Goal: Task Accomplishment & Management: Manage account settings

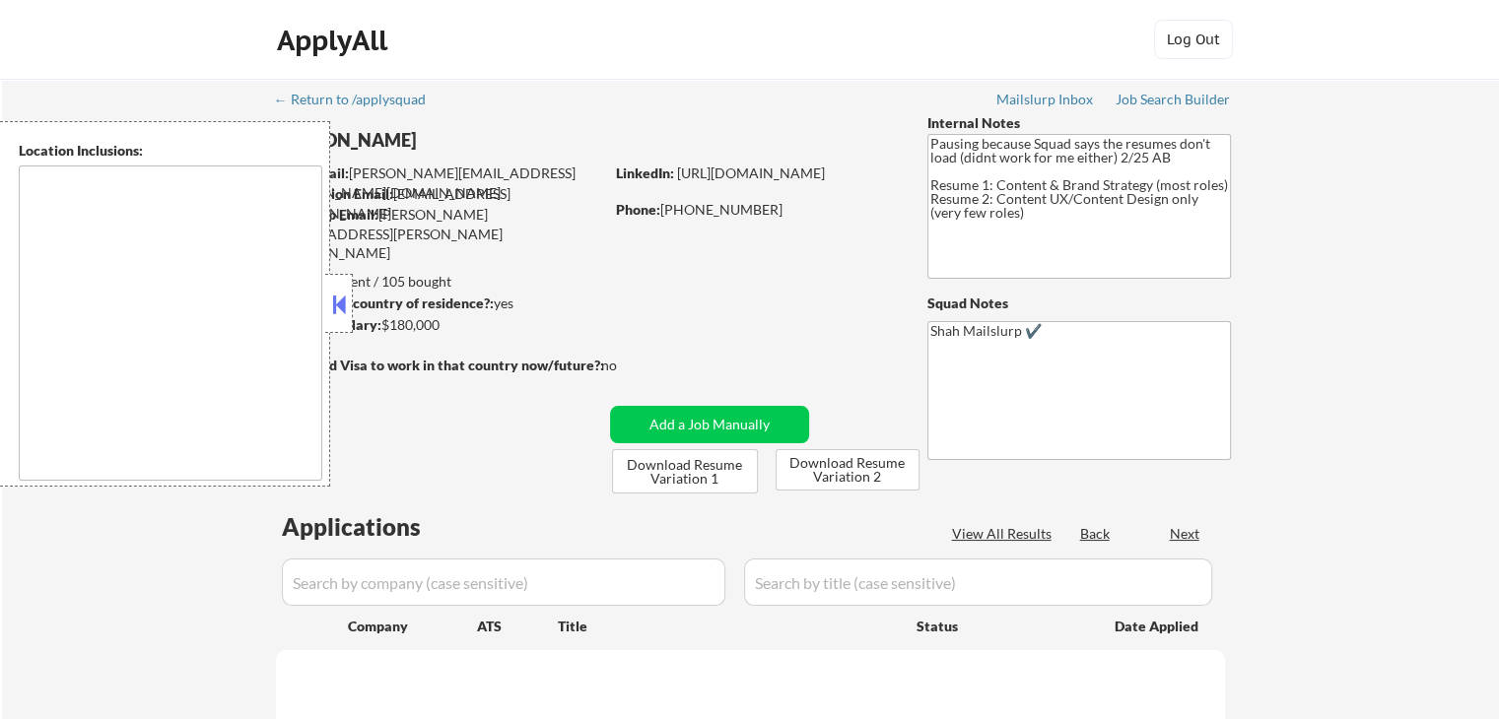
select select ""pending""
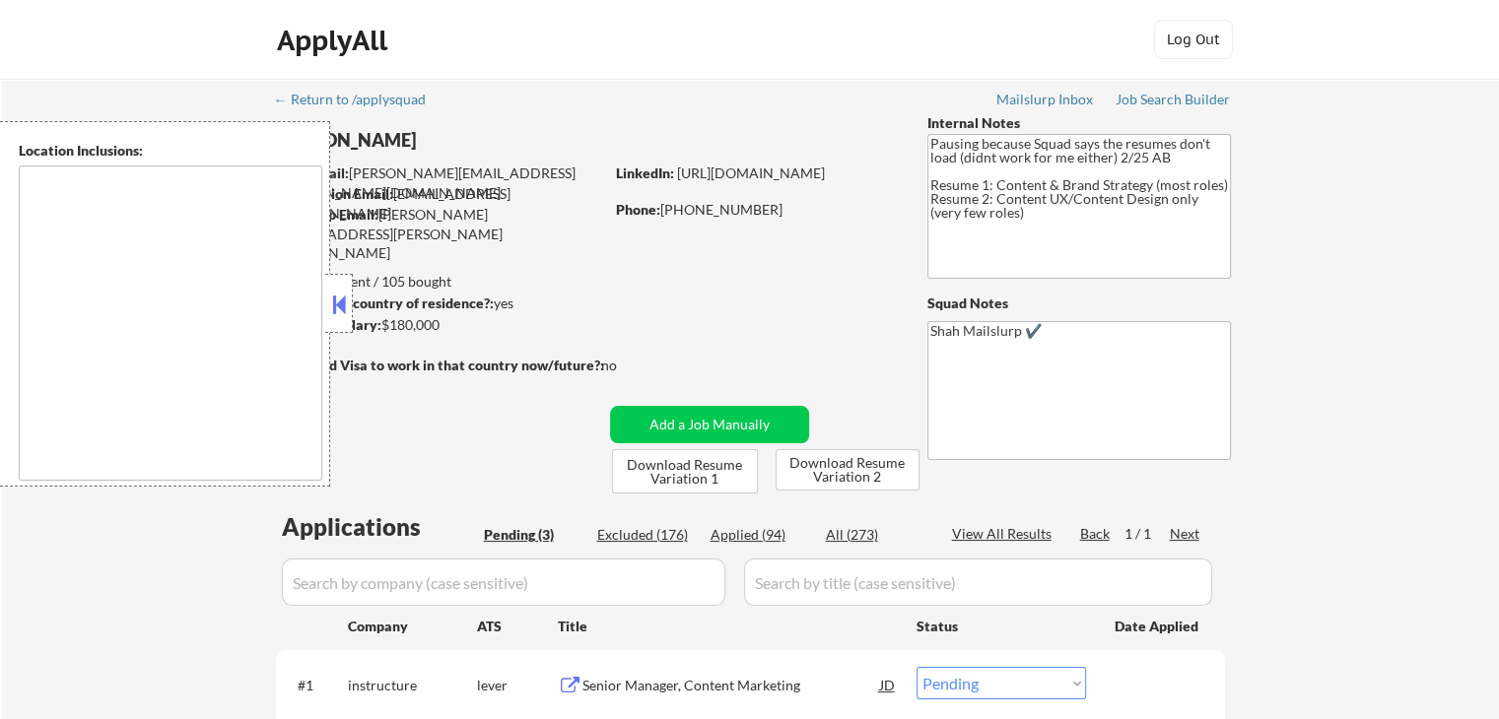
type textarea "[GEOGRAPHIC_DATA], [GEOGRAPHIC_DATA] [GEOGRAPHIC_DATA], [GEOGRAPHIC_DATA], [GEO…"
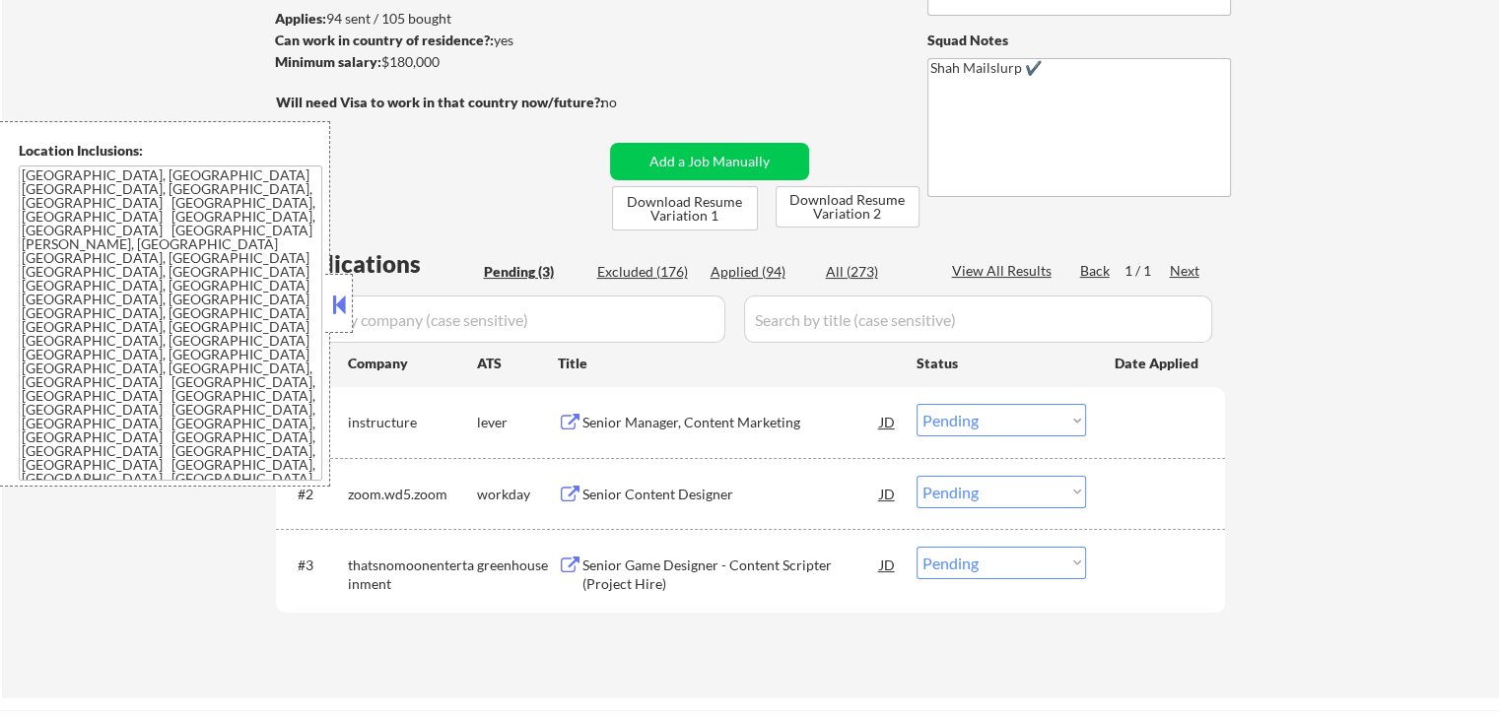
scroll to position [296, 0]
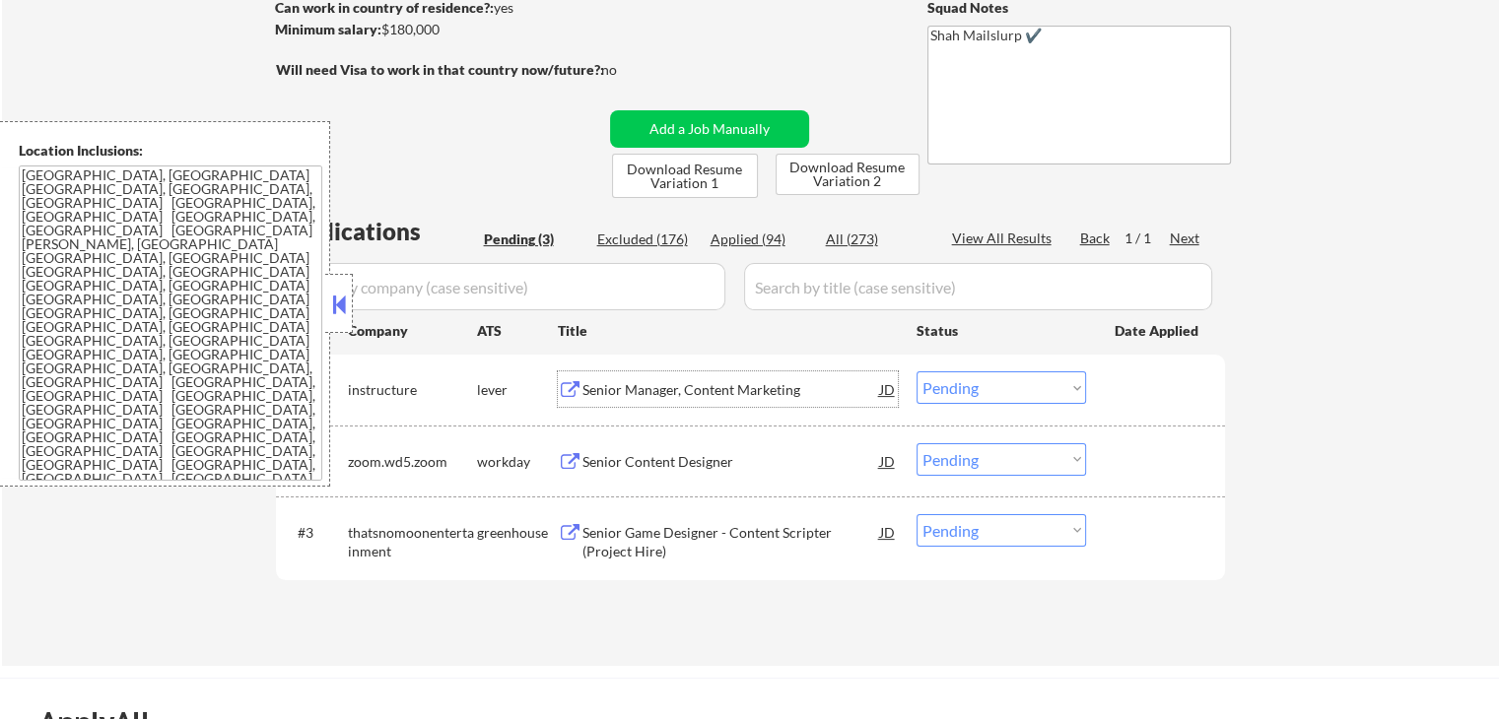
click at [654, 402] on div "Senior Manager, Content Marketing" at bounding box center [731, 388] width 298 height 35
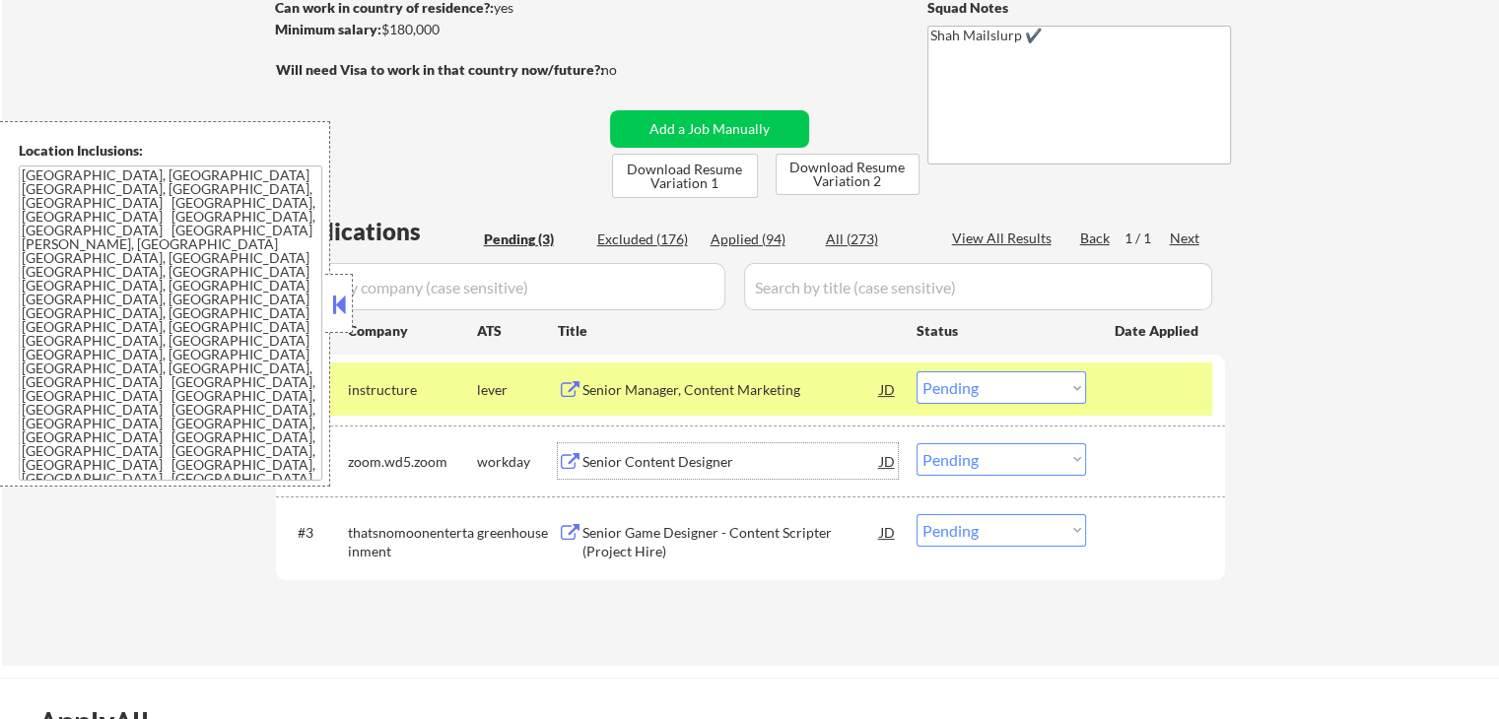
click at [598, 462] on div "Senior Content Designer" at bounding box center [731, 462] width 298 height 20
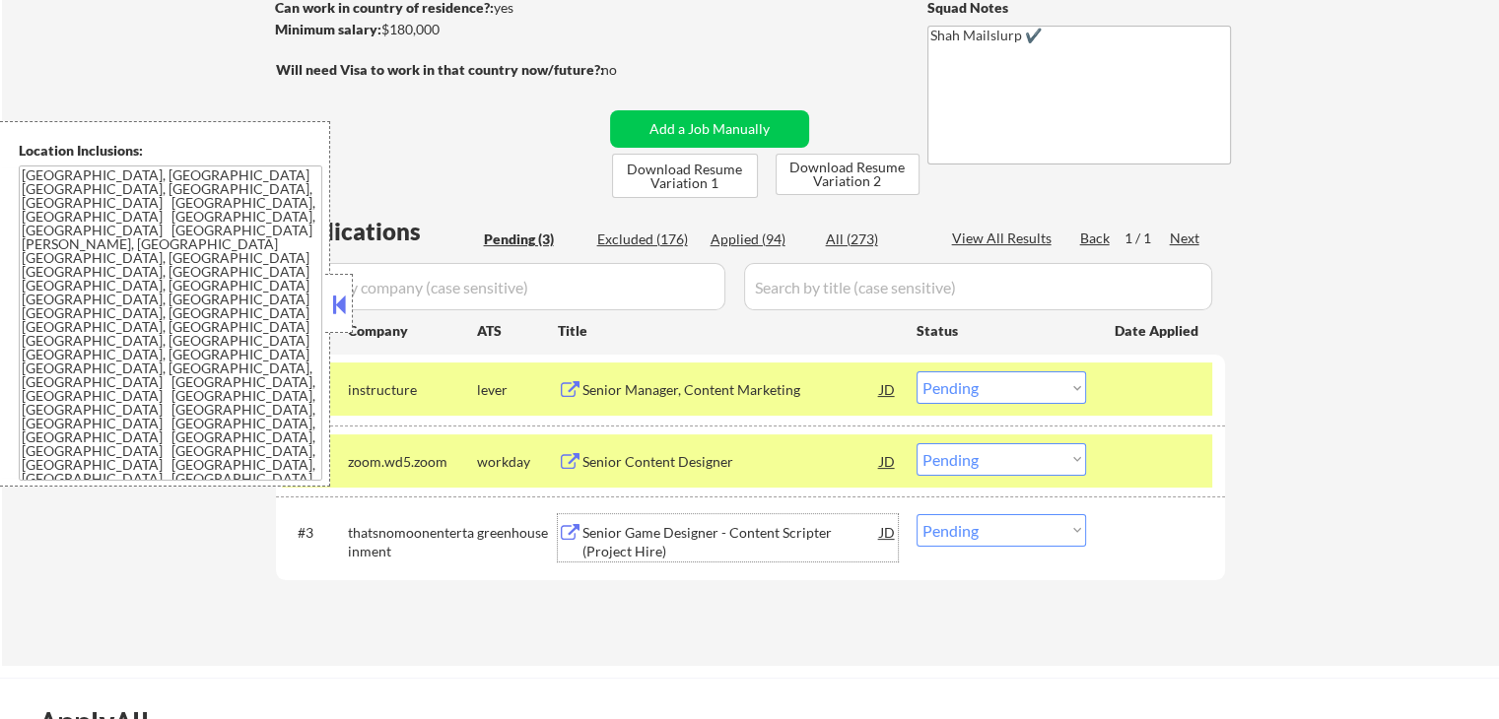
click at [592, 533] on div "Senior Game Designer - Content Scripter (Project Hire)" at bounding box center [731, 542] width 298 height 38
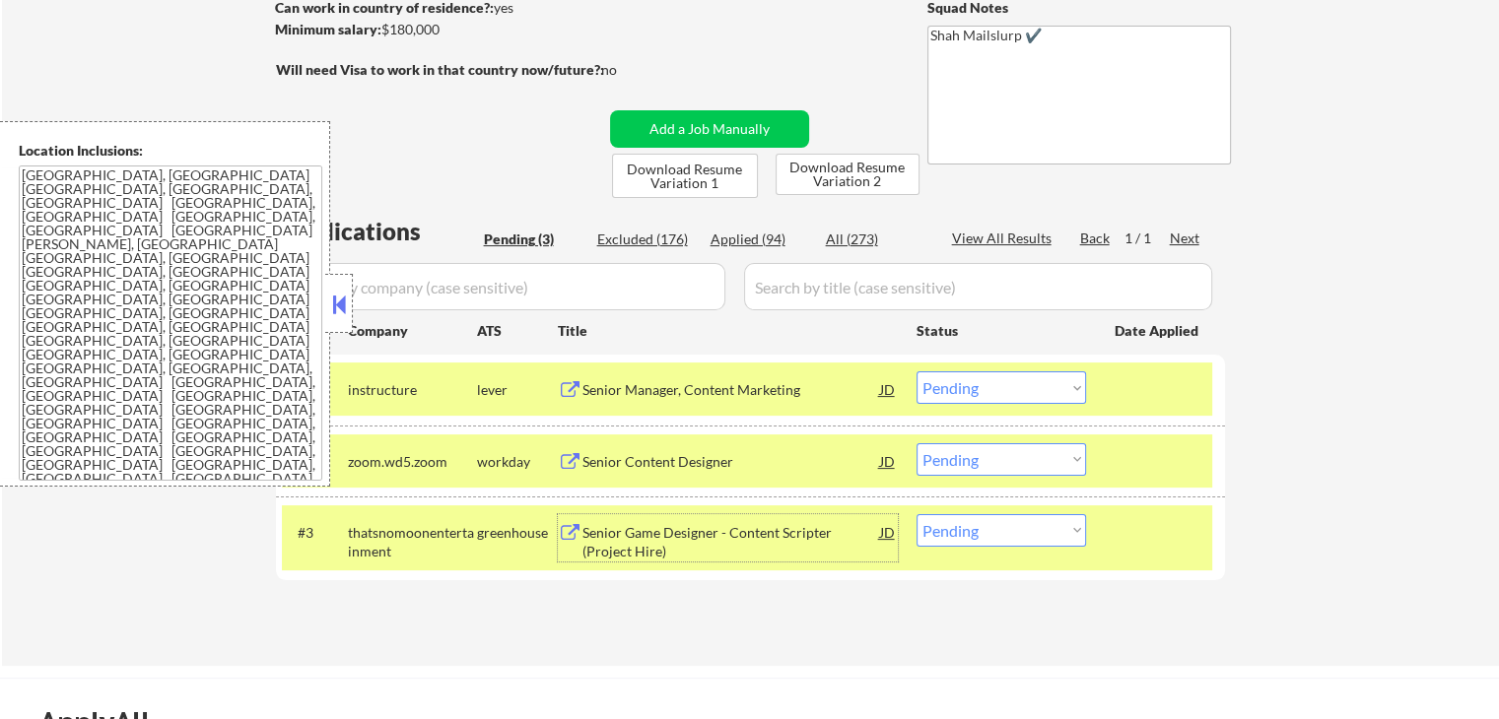
scroll to position [493, 0]
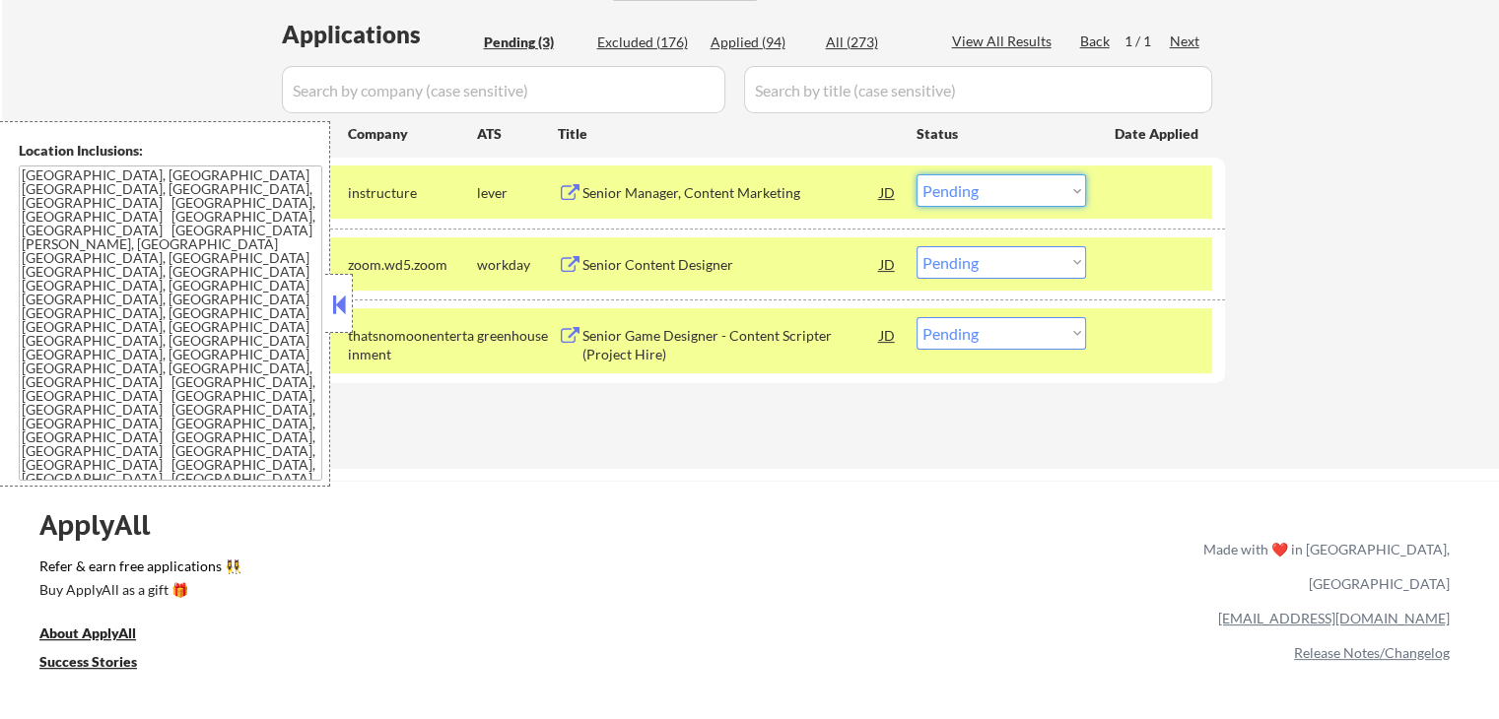
click at [984, 195] on select "Choose an option... Pending Applied Excluded (Questions) Excluded (Expired) Exc…" at bounding box center [1000, 190] width 169 height 33
click at [916, 174] on select "Choose an option... Pending Applied Excluded (Questions) Excluded (Expired) Exc…" at bounding box center [1000, 190] width 169 height 33
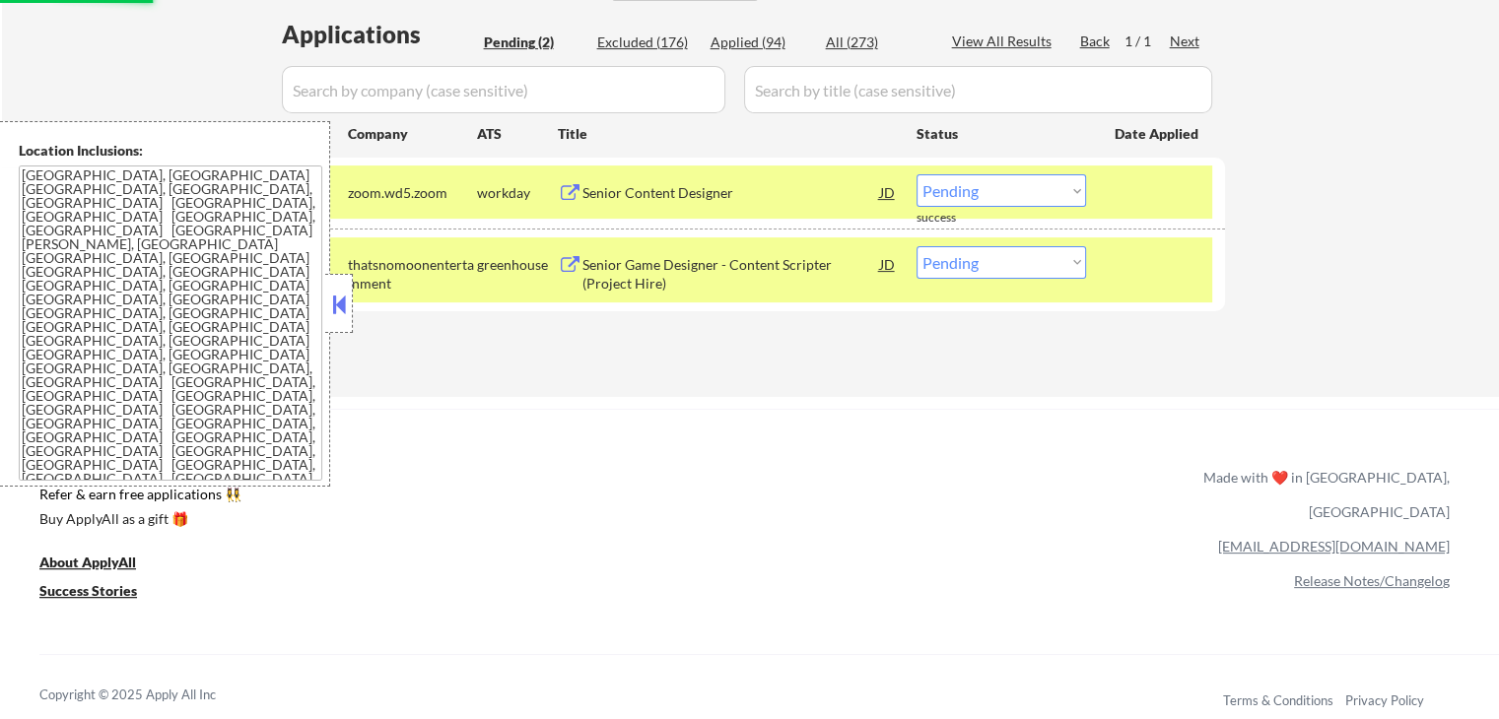
click at [987, 262] on select "Choose an option... Pending Applied Excluded (Questions) Excluded (Expired) Exc…" at bounding box center [1000, 262] width 169 height 33
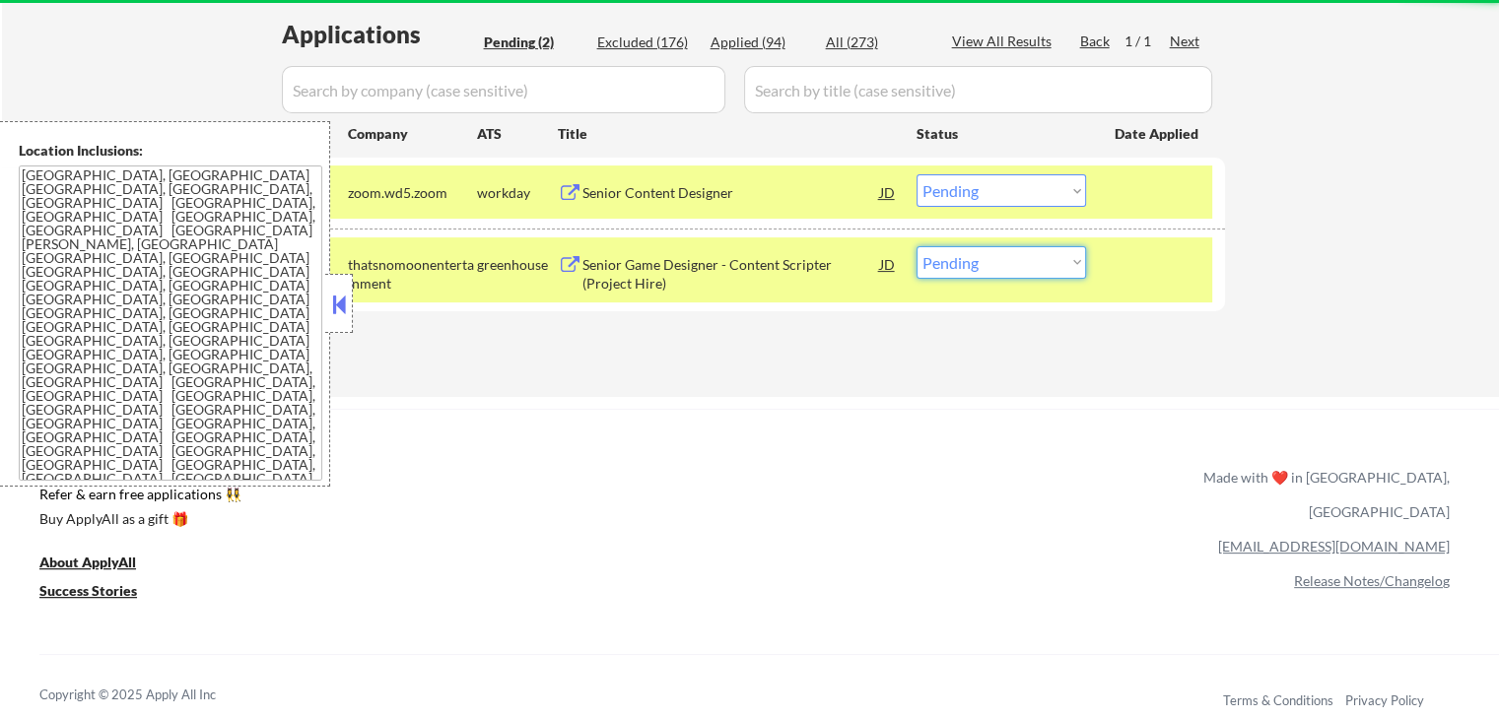
click at [1000, 167] on div "#1 zoom.wd5.zoom workday Senior Content Designer JD Choose an option... Pending…" at bounding box center [747, 192] width 930 height 53
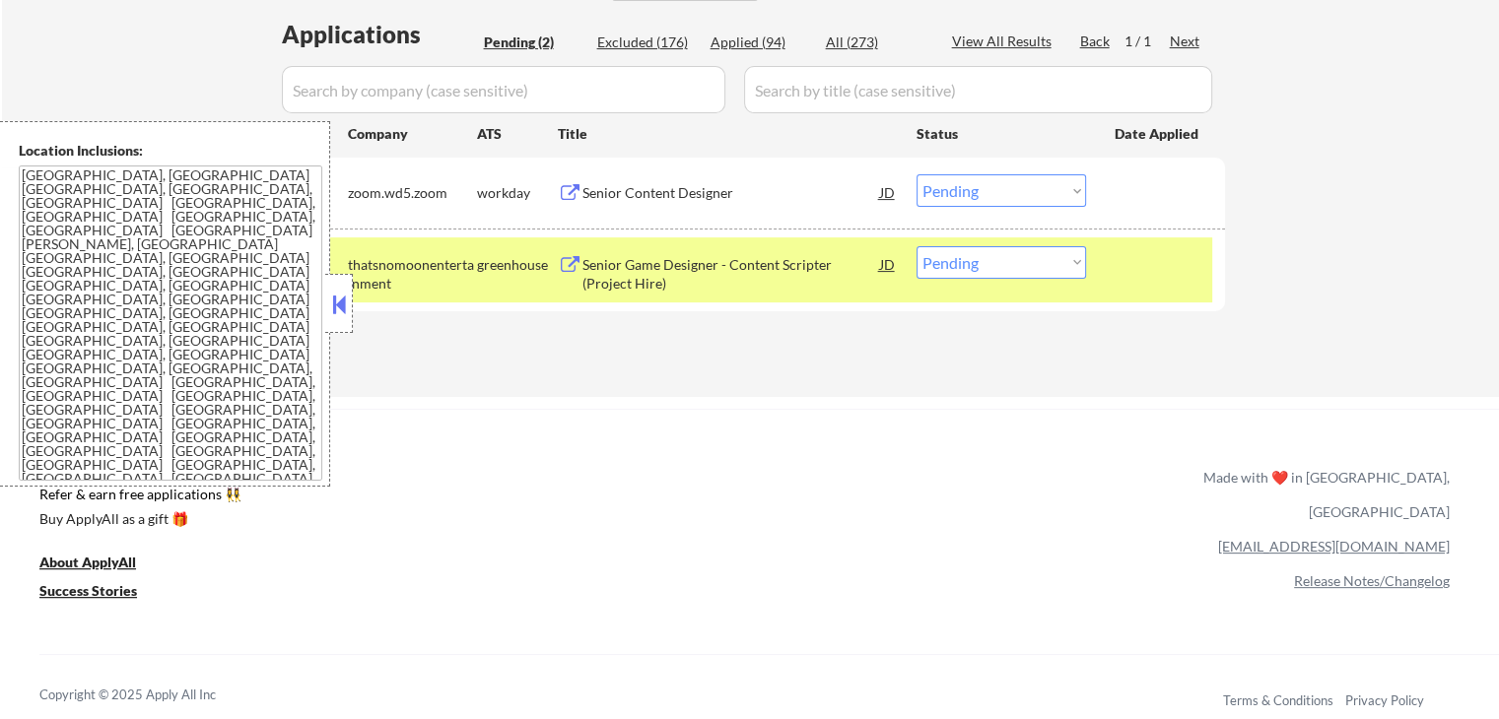
drag, startPoint x: 1001, startPoint y: 185, endPoint x: 1005, endPoint y: 202, distance: 17.2
click at [1002, 188] on select "Choose an option... Pending Applied Excluded (Questions) Excluded (Expired) Exc…" at bounding box center [1000, 190] width 169 height 33
click at [916, 174] on select "Choose an option... Pending Applied Excluded (Questions) Excluded (Expired) Exc…" at bounding box center [1000, 190] width 169 height 33
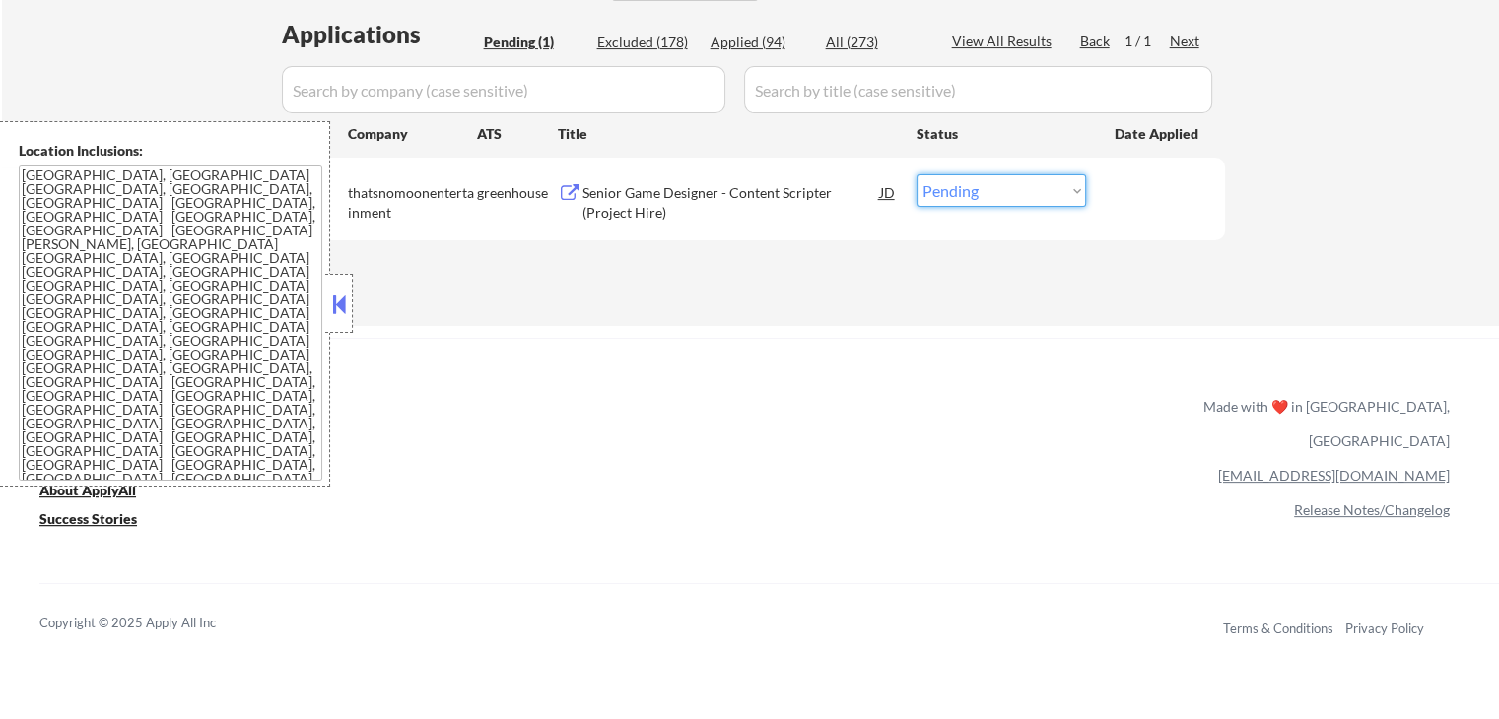
click at [998, 190] on select "Choose an option... Pending Applied Excluded (Questions) Excluded (Expired) Exc…" at bounding box center [1000, 190] width 169 height 33
select select ""excluded__salary_""
click at [916, 174] on select "Choose an option... Pending Applied Excluded (Questions) Excluded (Expired) Exc…" at bounding box center [1000, 190] width 169 height 33
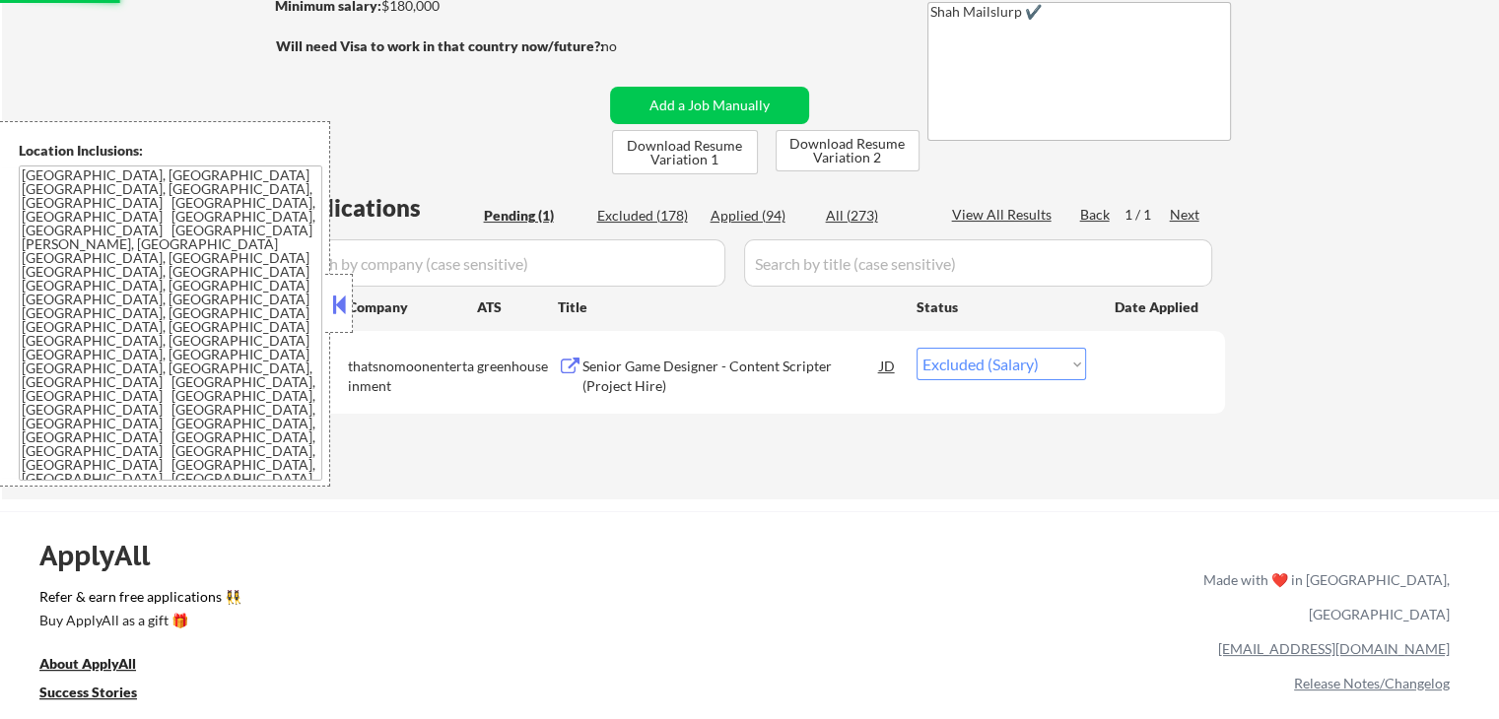
scroll to position [197, 0]
